Goal: Navigation & Orientation: Understand site structure

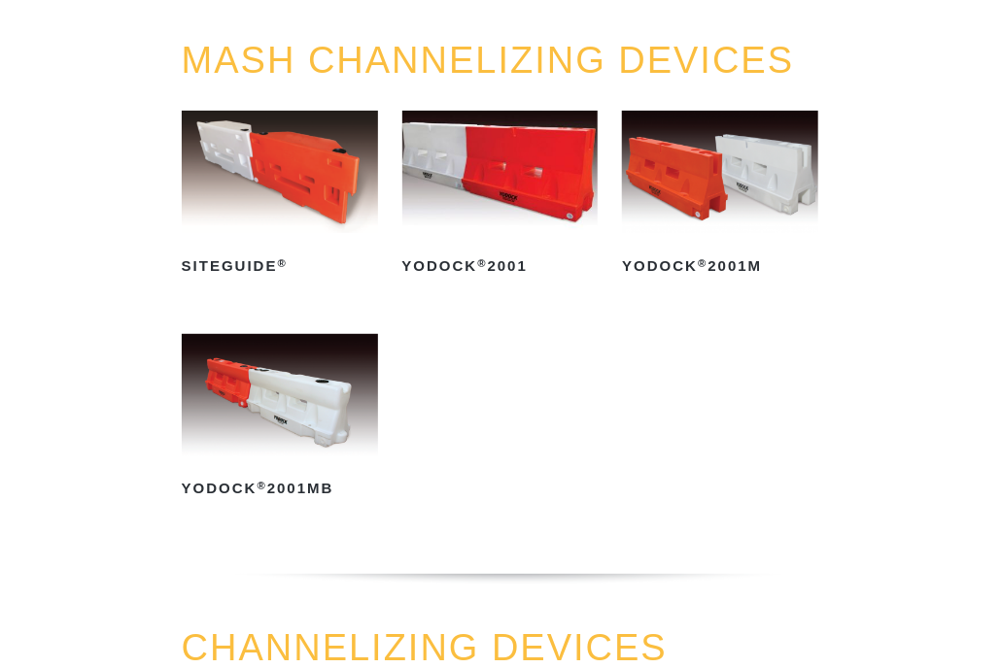
scroll to position [291, 0]
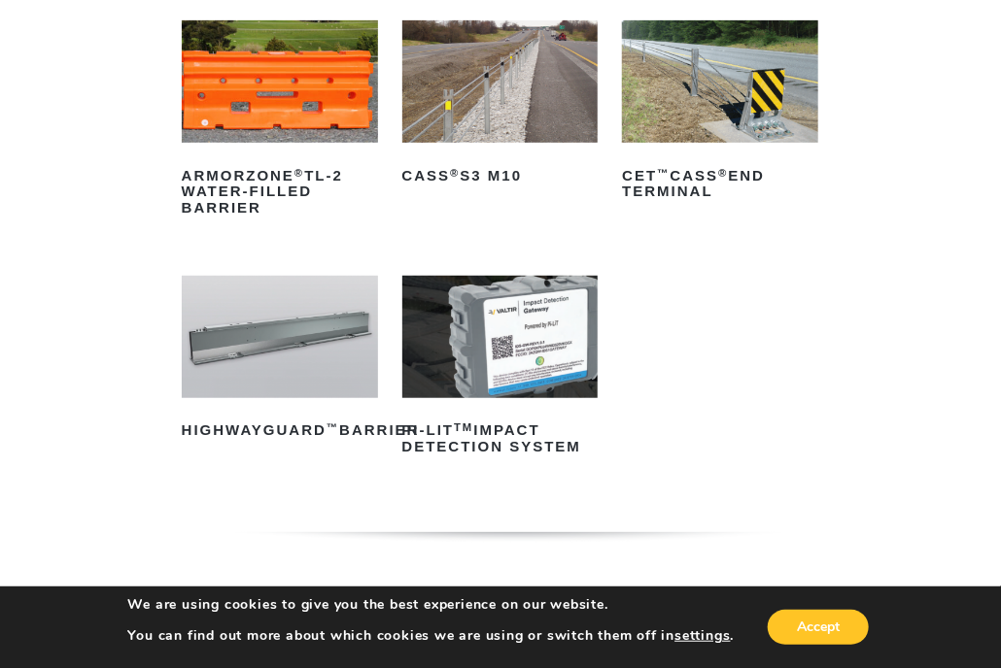
scroll to position [486, 0]
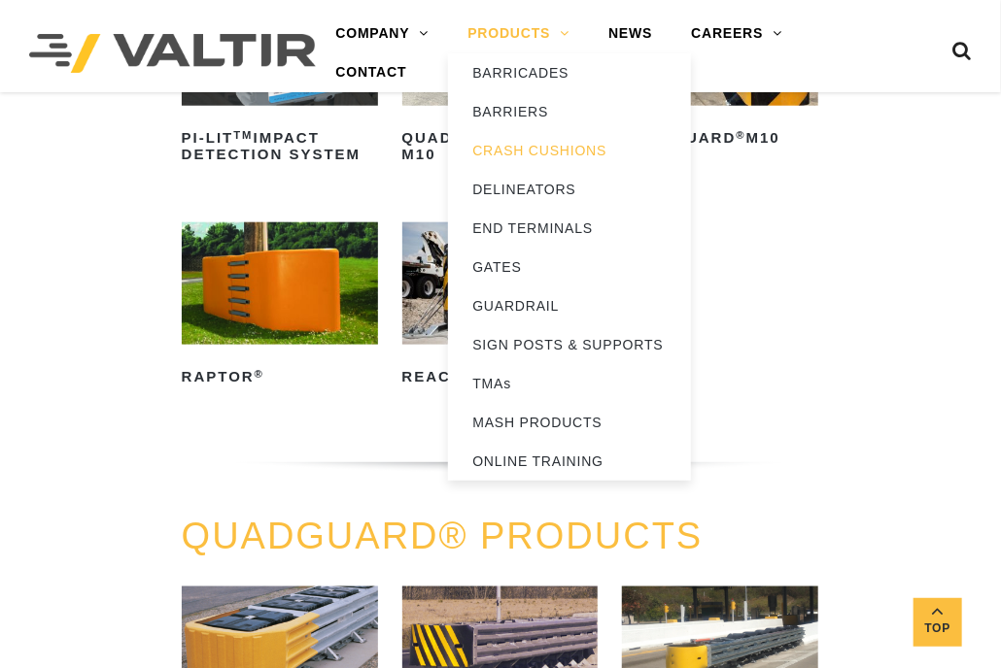
scroll to position [583, 0]
